Goal: Task Accomplishment & Management: Use online tool/utility

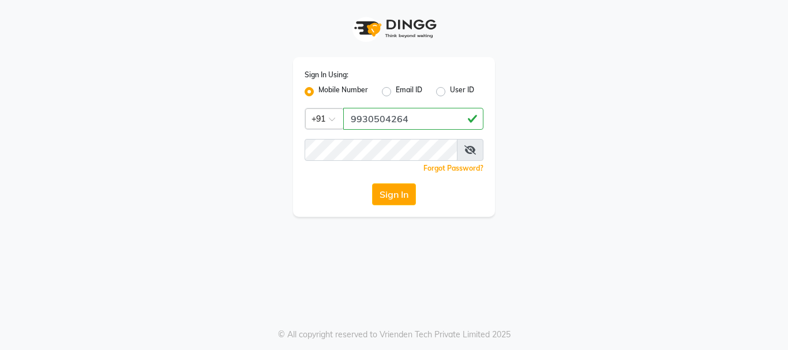
type input "9930504264"
click at [405, 198] on button "Sign In" at bounding box center [394, 194] width 44 height 22
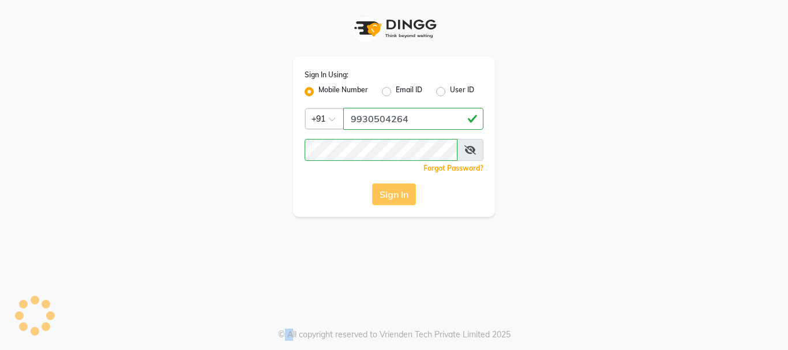
click at [405, 198] on div "Sign In" at bounding box center [393, 194] width 179 height 22
click at [405, 198] on button "Sign In" at bounding box center [394, 194] width 44 height 22
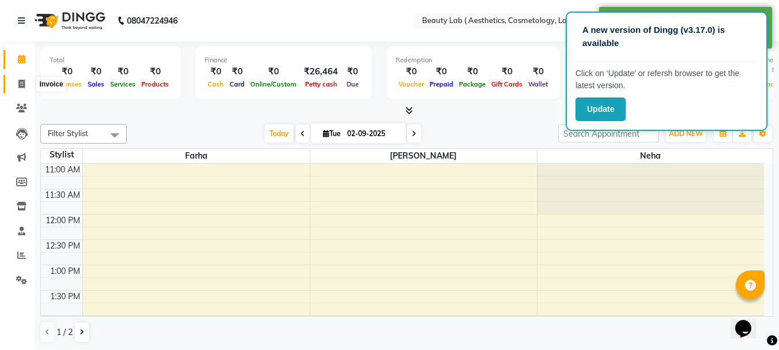
click at [21, 82] on icon at bounding box center [21, 84] width 6 height 9
select select "7169"
select select "service"
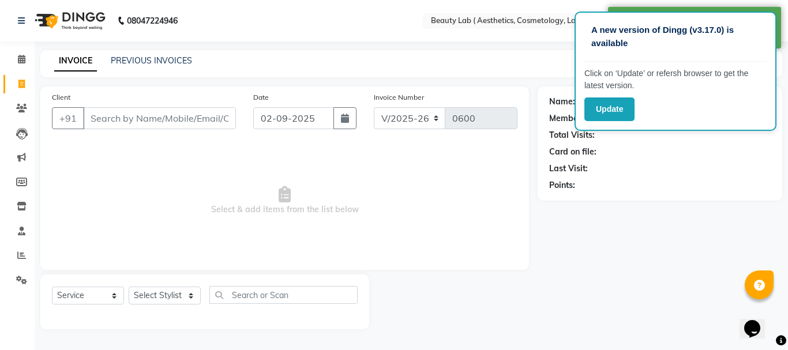
click at [110, 119] on input "Client" at bounding box center [159, 118] width 153 height 22
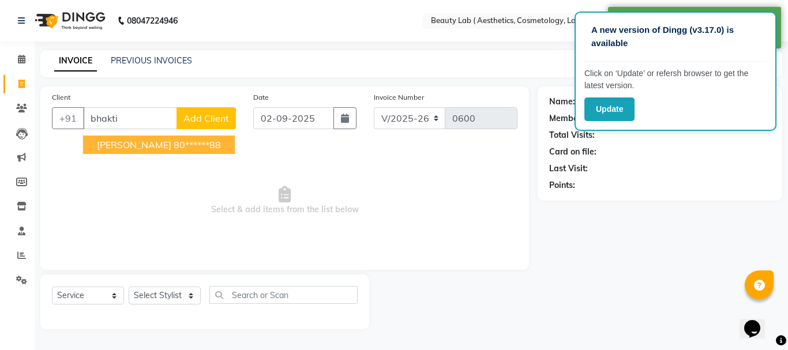
click at [174, 146] on ngb-highlight "80******88" at bounding box center [197, 145] width 47 height 12
type input "80******88"
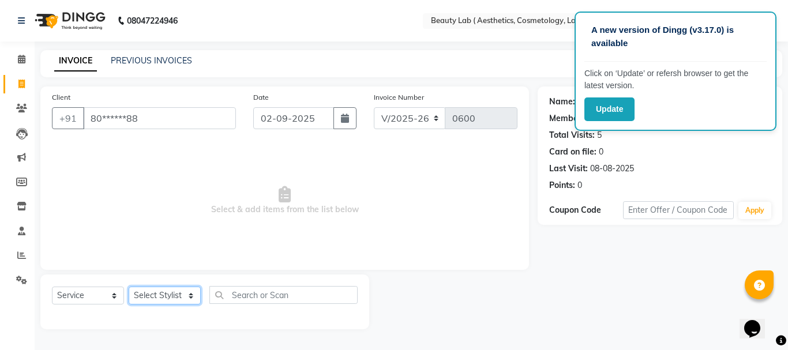
click at [158, 298] on select "Select Stylist [PERSON_NAME] neha nishu sarika" at bounding box center [165, 296] width 72 height 18
select select "59940"
click at [129, 287] on select "Select Stylist [PERSON_NAME] neha nishu sarika" at bounding box center [165, 296] width 72 height 18
drag, startPoint x: 162, startPoint y: 288, endPoint x: 150, endPoint y: 230, distance: 58.8
click at [163, 220] on span "Select & add items from the list below" at bounding box center [284, 200] width 465 height 115
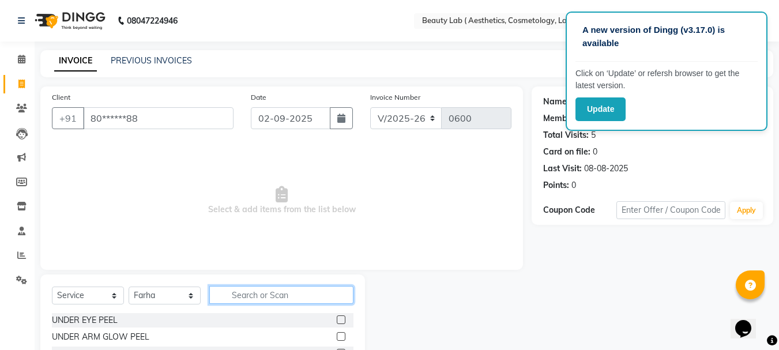
click at [272, 296] on input "text" at bounding box center [281, 295] width 144 height 18
type input "prp"
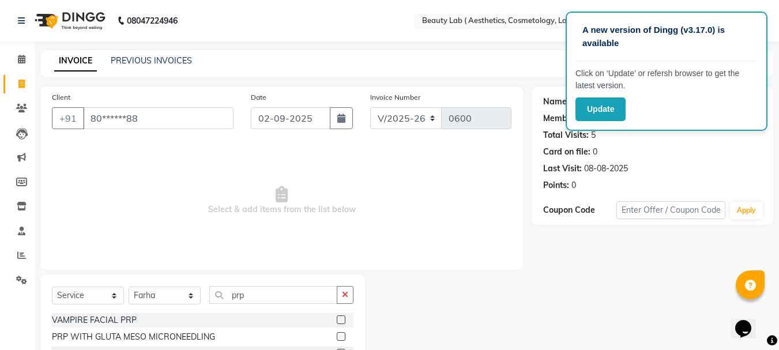
click at [342, 318] on label at bounding box center [341, 319] width 9 height 9
click at [342, 318] on input "checkbox" at bounding box center [340, 320] width 7 height 7
click at [342, 318] on label at bounding box center [341, 319] width 9 height 9
click at [342, 318] on input "checkbox" at bounding box center [340, 320] width 7 height 7
checkbox input "false"
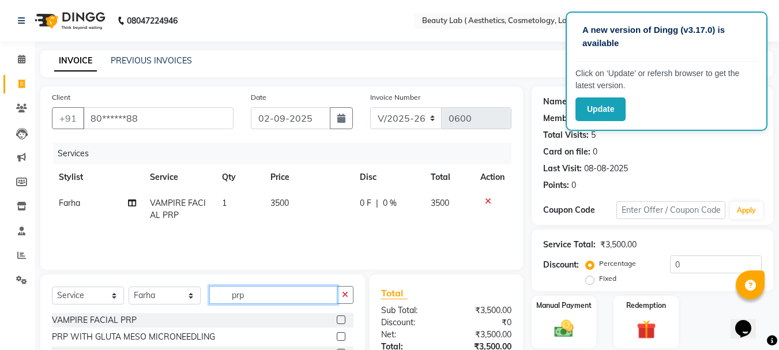
click at [263, 302] on input "prp" at bounding box center [273, 295] width 128 height 18
type input "p"
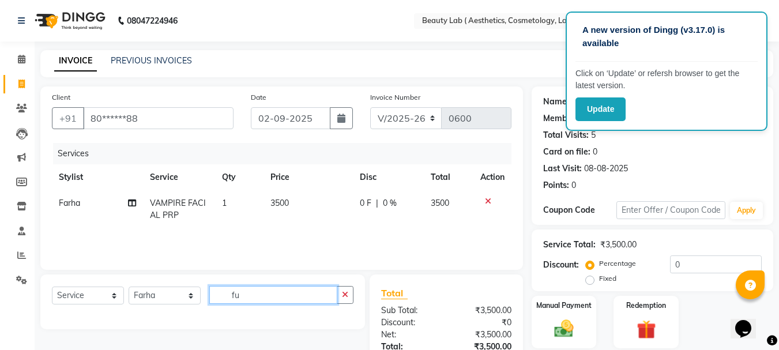
type input "f"
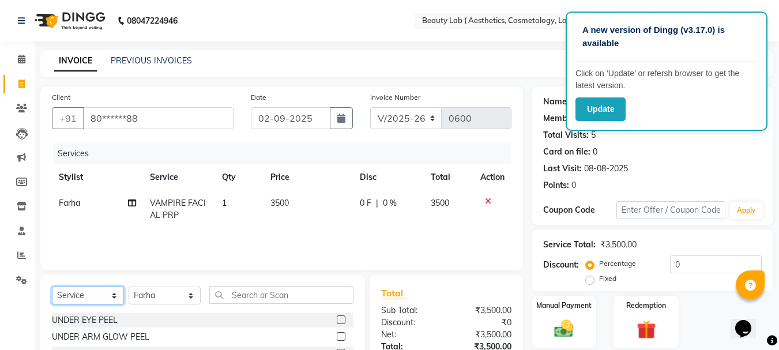
click at [95, 295] on select "Select Service Product Membership Package Voucher Prepaid Gift Card" at bounding box center [88, 296] width 72 height 18
click at [97, 294] on select "Select Service Product Membership Package Voucher Prepaid Gift Card" at bounding box center [88, 296] width 72 height 18
select select "product"
click at [52, 287] on select "Select Service Product Membership Package Voucher Prepaid Gift Card" at bounding box center [88, 296] width 72 height 18
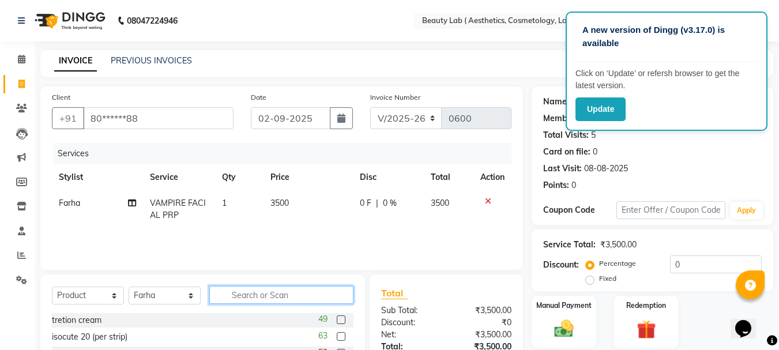
click at [253, 294] on input "text" at bounding box center [281, 295] width 144 height 18
type input "fu"
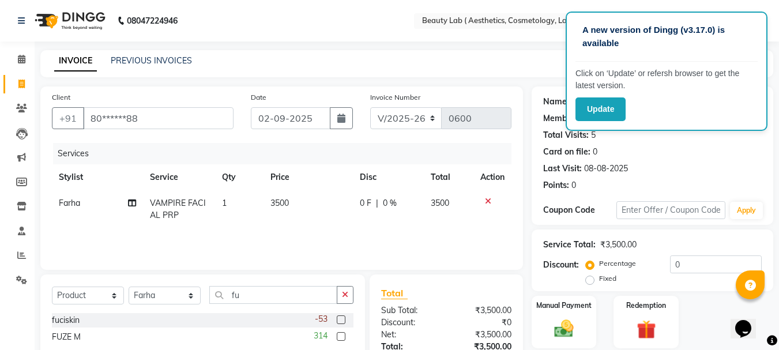
click at [338, 319] on label at bounding box center [341, 319] width 9 height 9
click at [338, 319] on input "checkbox" at bounding box center [340, 320] width 7 height 7
click at [338, 258] on div "Services Stylist Service Qty Price Disc Total Action Farha VAMPIRE FACIAL PRP 1…" at bounding box center [282, 200] width 460 height 115
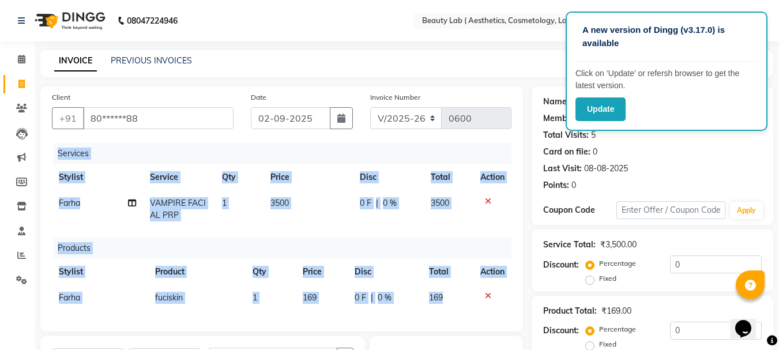
checkbox input "false"
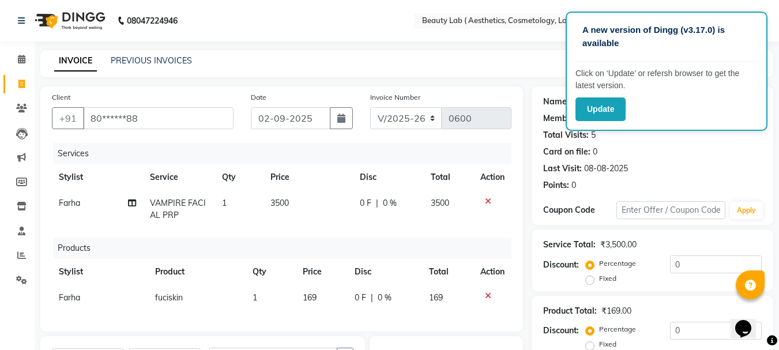
click at [322, 295] on td "169" at bounding box center [321, 298] width 51 height 26
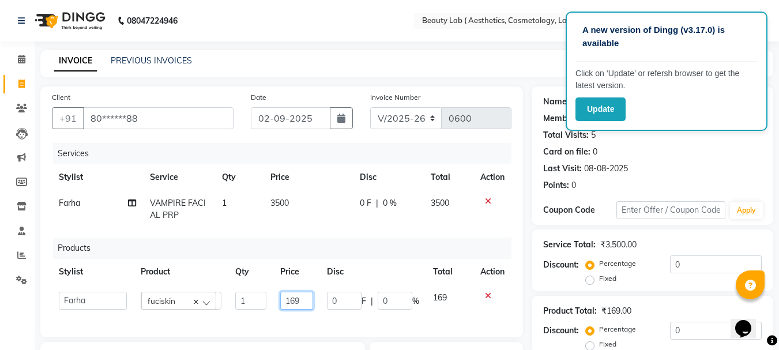
click at [311, 298] on input "169" at bounding box center [296, 301] width 33 height 18
type input "1"
type input "210"
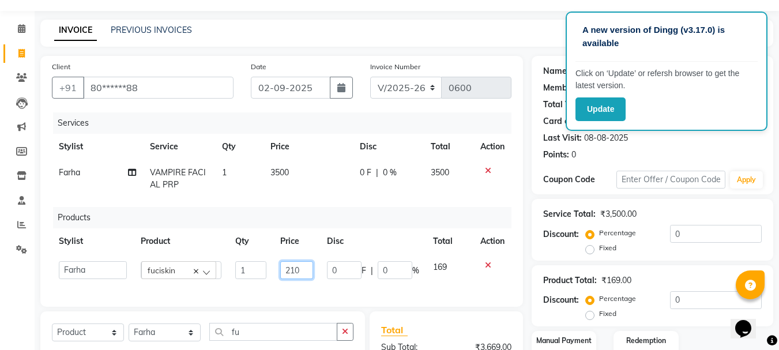
scroll to position [115, 0]
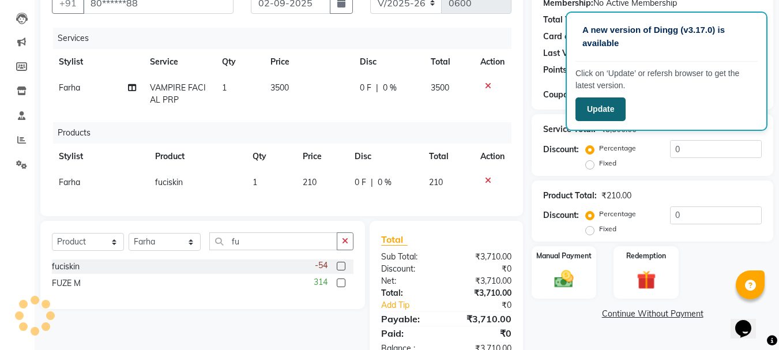
click at [611, 112] on button "Update" at bounding box center [600, 109] width 50 height 24
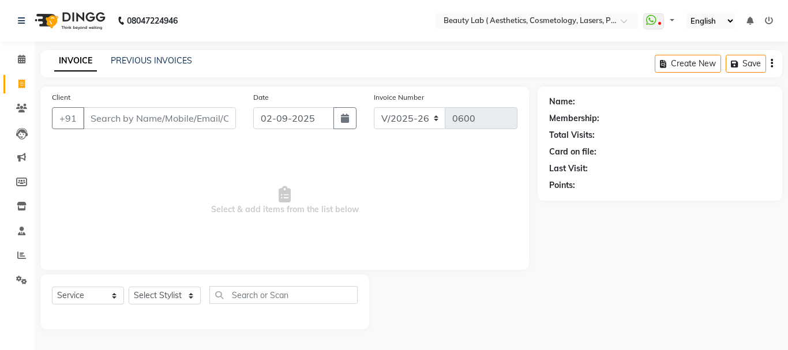
select select "7169"
select select "service"
click at [159, 59] on link "PREVIOUS INVOICES" at bounding box center [151, 60] width 81 height 10
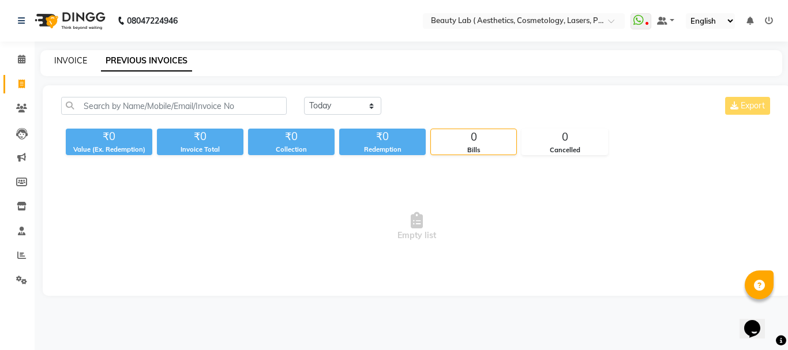
click at [70, 57] on link "INVOICE" at bounding box center [70, 60] width 33 height 10
select select "7169"
select select "service"
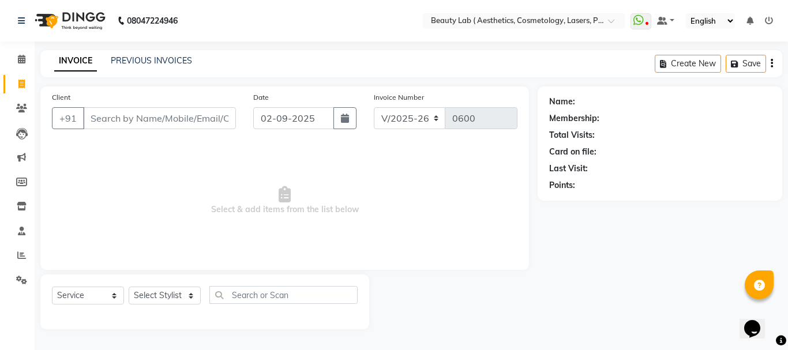
click at [135, 114] on input "Client" at bounding box center [159, 118] width 153 height 22
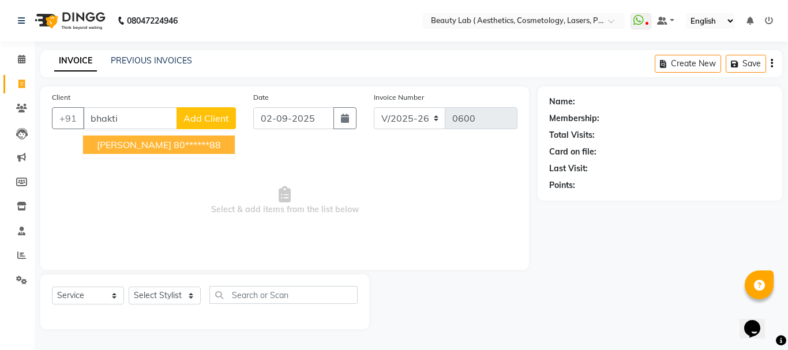
click at [98, 143] on span "[PERSON_NAME]" at bounding box center [134, 145] width 74 height 12
type input "80******88"
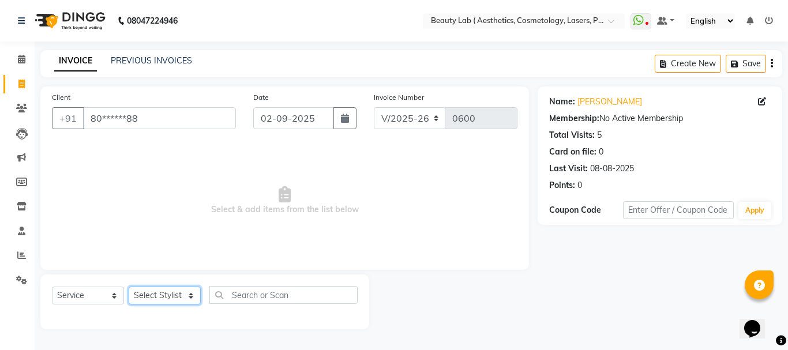
click at [164, 298] on select "Select Stylist [PERSON_NAME] neha nishu sarika" at bounding box center [165, 296] width 72 height 18
select select "59940"
click at [129, 287] on select "Select Stylist [PERSON_NAME] neha nishu sarika" at bounding box center [165, 296] width 72 height 18
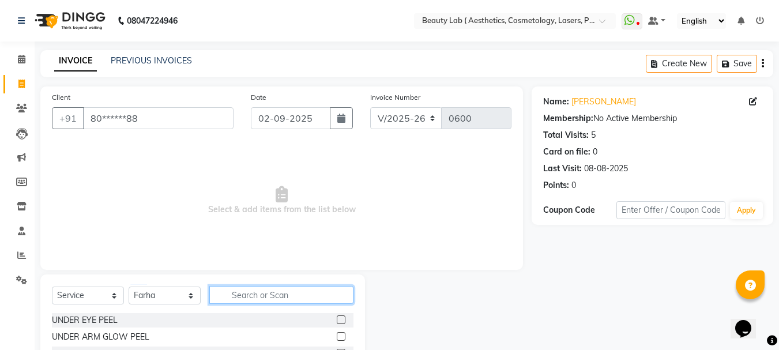
click at [277, 290] on input "text" at bounding box center [281, 295] width 144 height 18
type input "prp"
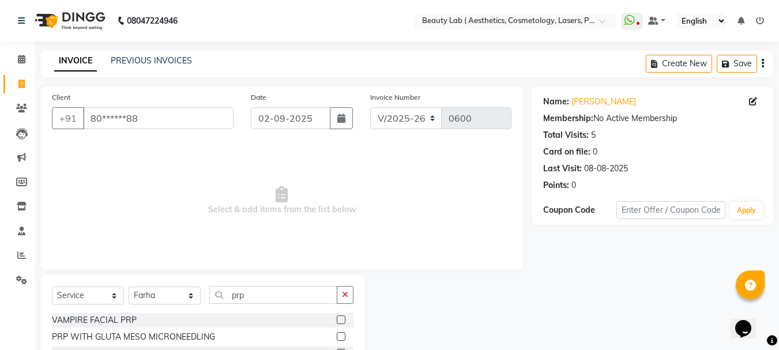
click at [341, 321] on label at bounding box center [341, 319] width 9 height 9
click at [341, 321] on input "checkbox" at bounding box center [340, 320] width 7 height 7
click at [341, 321] on label at bounding box center [341, 319] width 9 height 9
click at [341, 321] on input "checkbox" at bounding box center [340, 320] width 7 height 7
checkbox input "false"
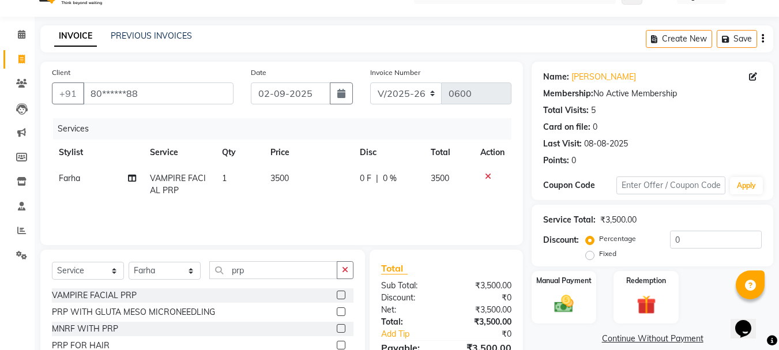
scroll to position [29, 0]
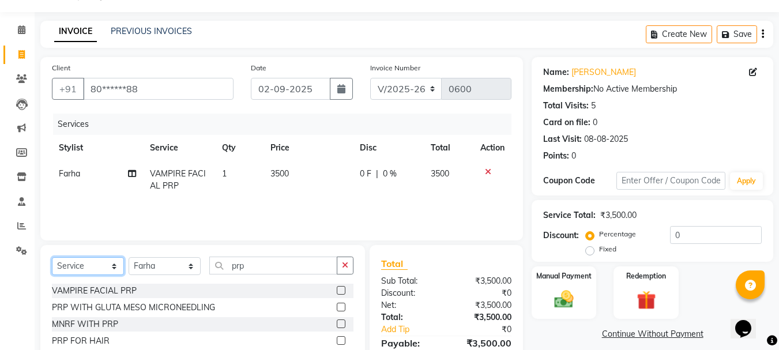
click at [86, 262] on select "Select Service Product Membership Package Voucher Prepaid Gift Card" at bounding box center [88, 266] width 72 height 18
select select "product"
click at [52, 257] on select "Select Service Product Membership Package Voucher Prepaid Gift Card" at bounding box center [88, 266] width 72 height 18
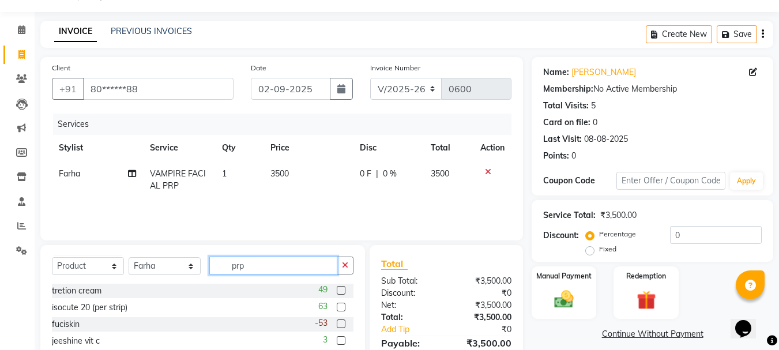
click at [271, 266] on input "prp" at bounding box center [273, 266] width 128 height 18
type input "fuci"
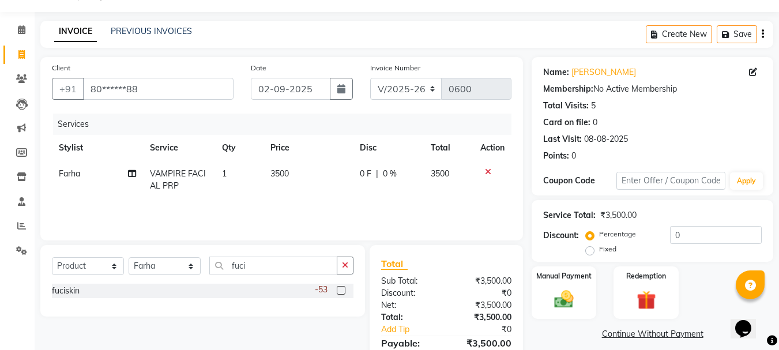
click at [340, 290] on label at bounding box center [341, 290] width 9 height 9
click at [340, 290] on input "checkbox" at bounding box center [340, 290] width 7 height 7
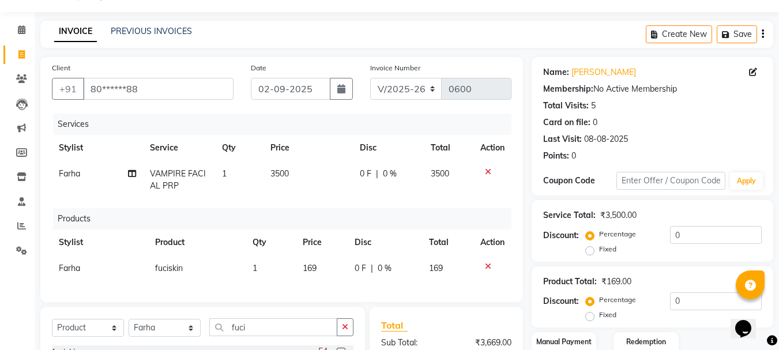
checkbox input "false"
click at [325, 261] on td "169" at bounding box center [321, 268] width 51 height 26
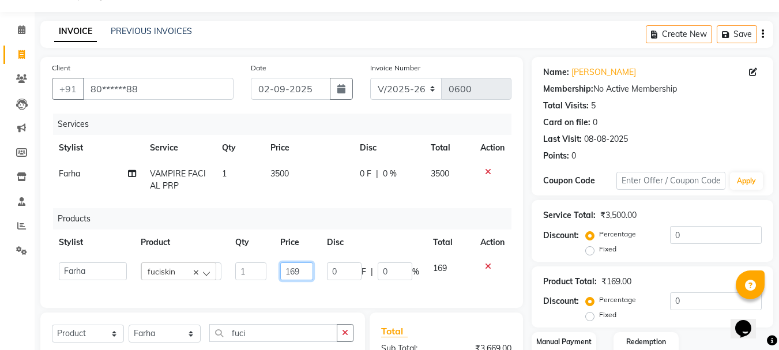
click at [307, 270] on input "169" at bounding box center [296, 271] width 33 height 18
type input "1"
type input "210"
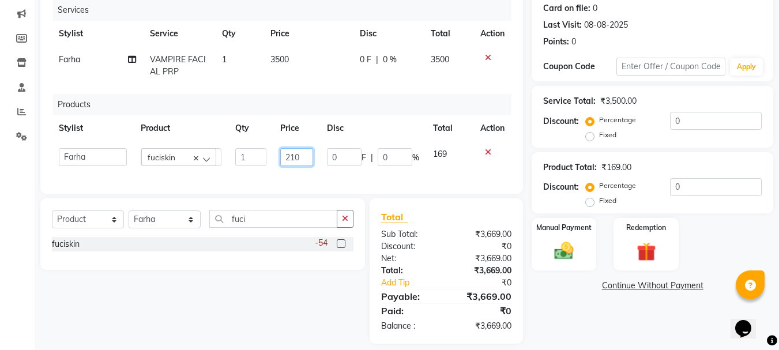
scroll to position [145, 0]
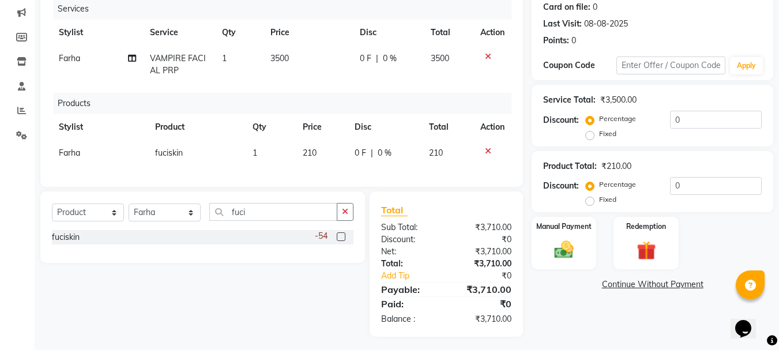
click at [630, 322] on div "Name: [PERSON_NAME] Membership: No Active Membership Total Visits: 5 Card on fi…" at bounding box center [657, 139] width 250 height 395
click at [554, 258] on img at bounding box center [564, 250] width 32 height 23
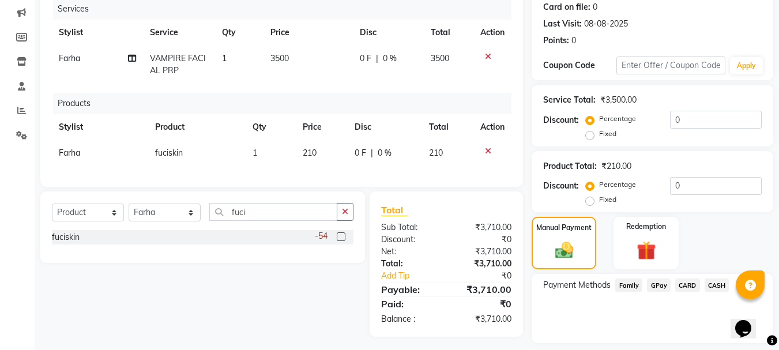
click at [713, 284] on span "CASH" at bounding box center [717, 284] width 25 height 13
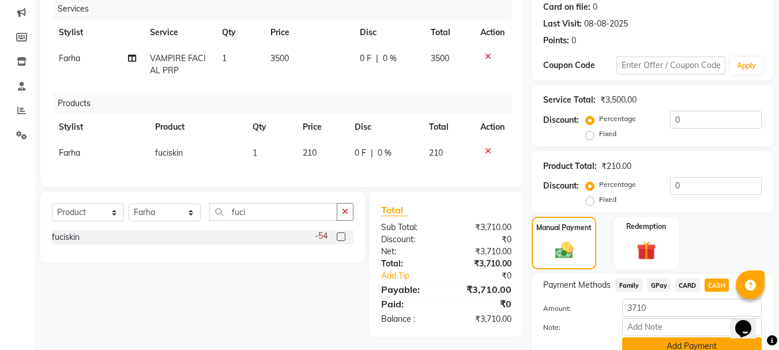
click at [672, 344] on button "Add Payment" at bounding box center [692, 346] width 140 height 18
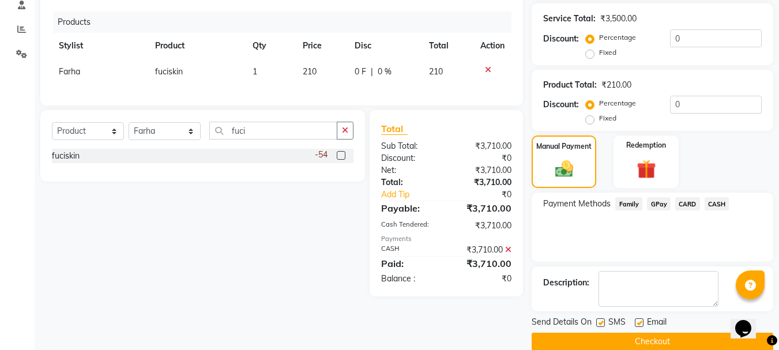
scroll to position [244, 0]
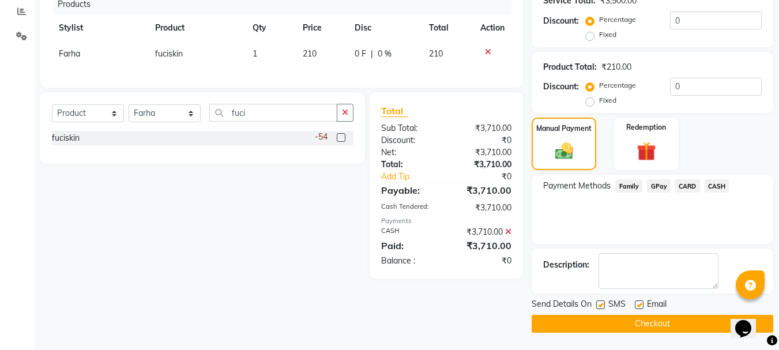
click at [682, 320] on button "Checkout" at bounding box center [653, 324] width 242 height 18
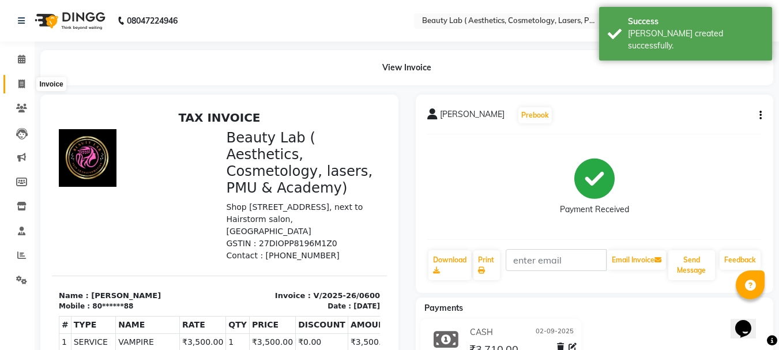
click at [22, 83] on icon at bounding box center [21, 84] width 6 height 9
select select "7169"
select select "service"
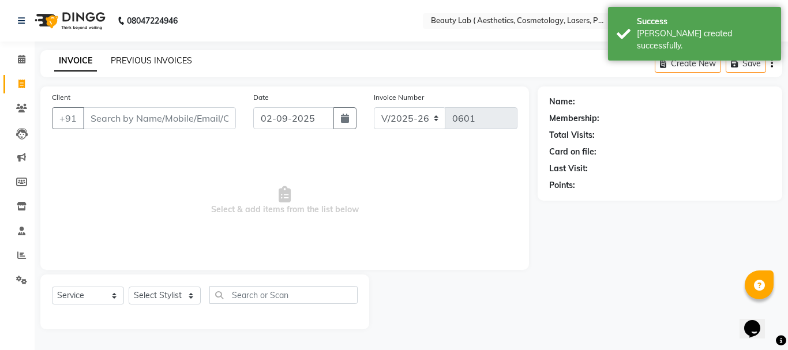
click at [126, 61] on link "PREVIOUS INVOICES" at bounding box center [151, 60] width 81 height 10
